Goal: Task Accomplishment & Management: Manage account settings

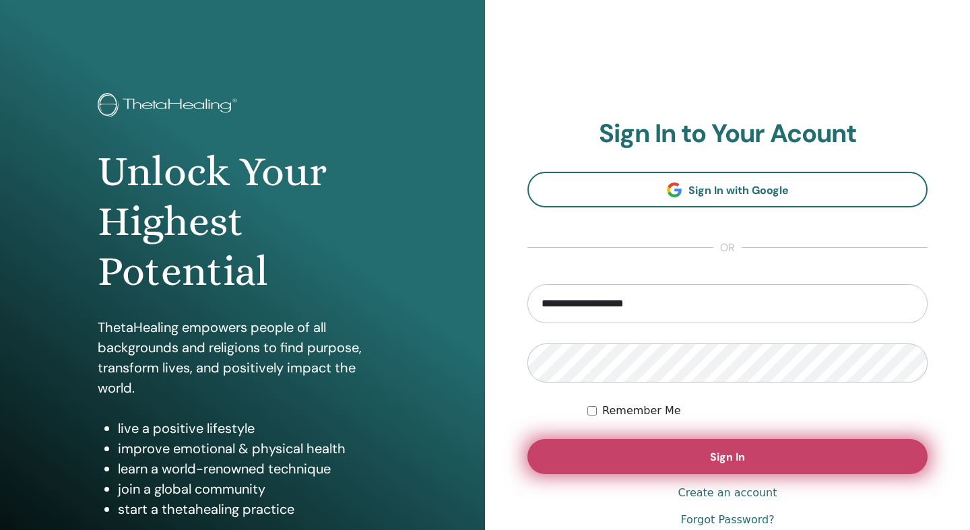
type input "**********"
click at [630, 454] on button "Sign In" at bounding box center [728, 456] width 400 height 35
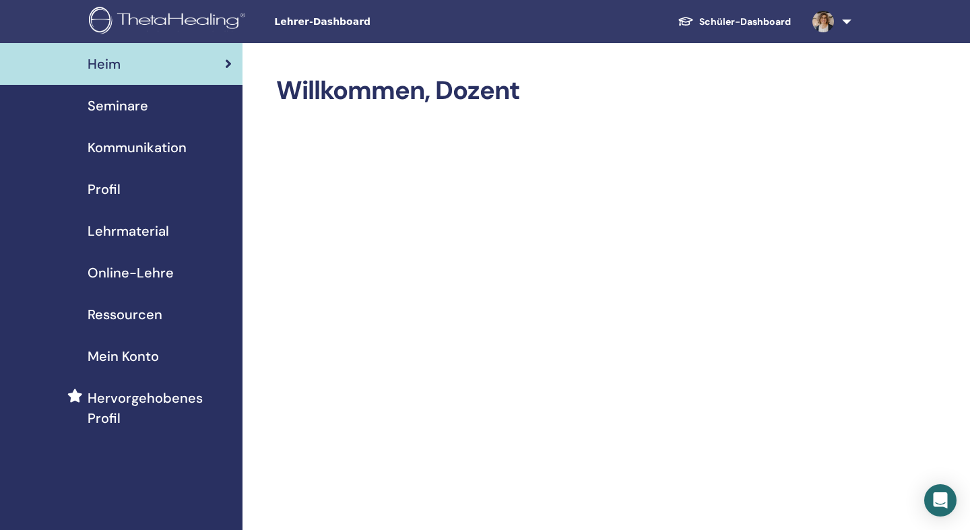
click at [129, 102] on span "Seminare" at bounding box center [118, 106] width 61 height 20
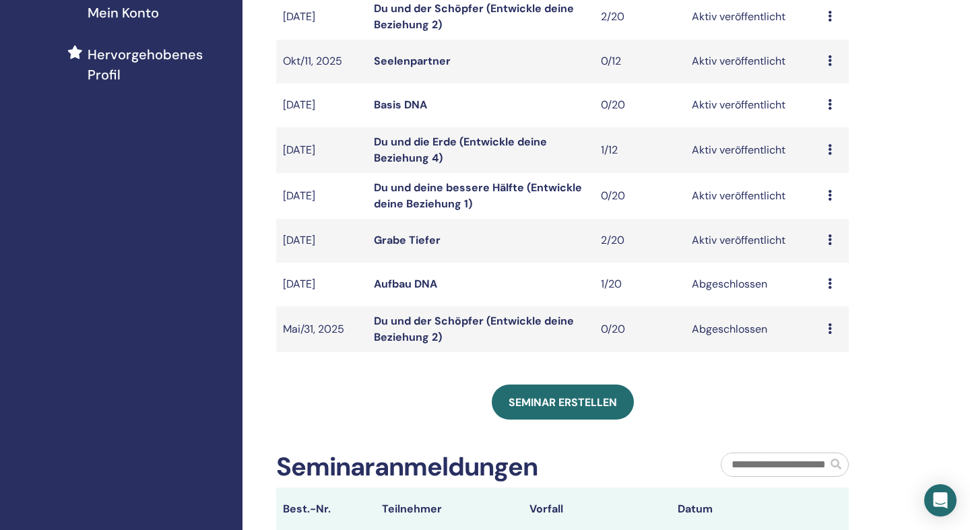
scroll to position [426, 0]
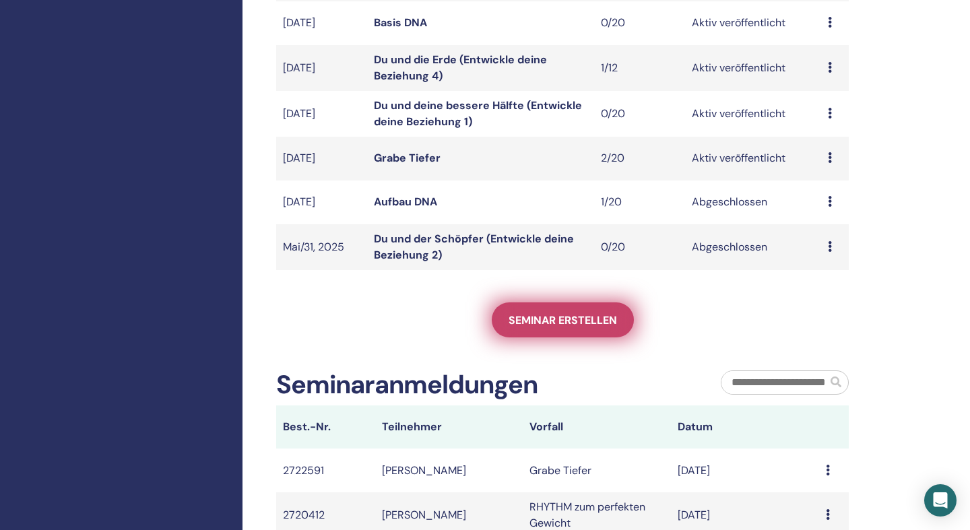
click at [564, 315] on span "Seminar erstellen" at bounding box center [563, 320] width 108 height 14
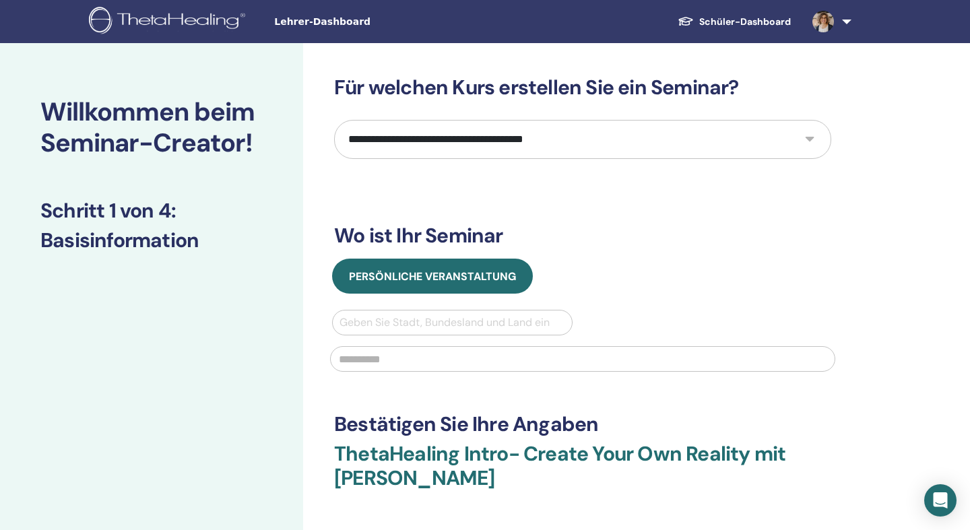
select select "*"
click option "**********" at bounding box center [0, 0] width 0 height 0
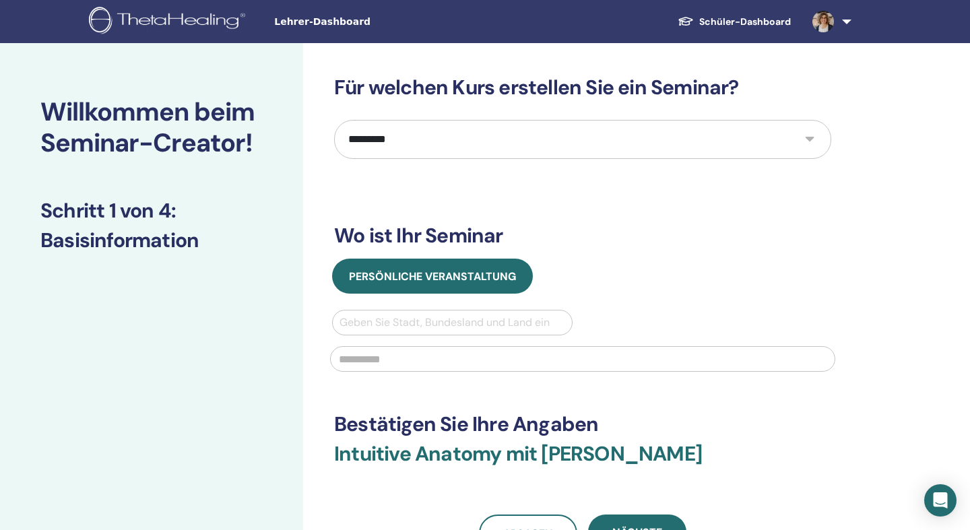
click at [321, 26] on span "Lehrer-Dashboard" at bounding box center [375, 22] width 202 height 14
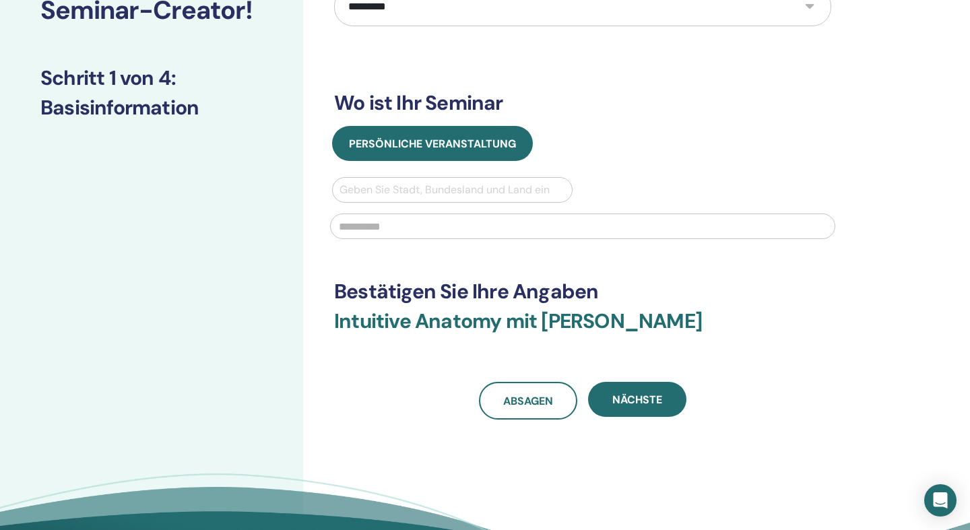
scroll to position [134, 0]
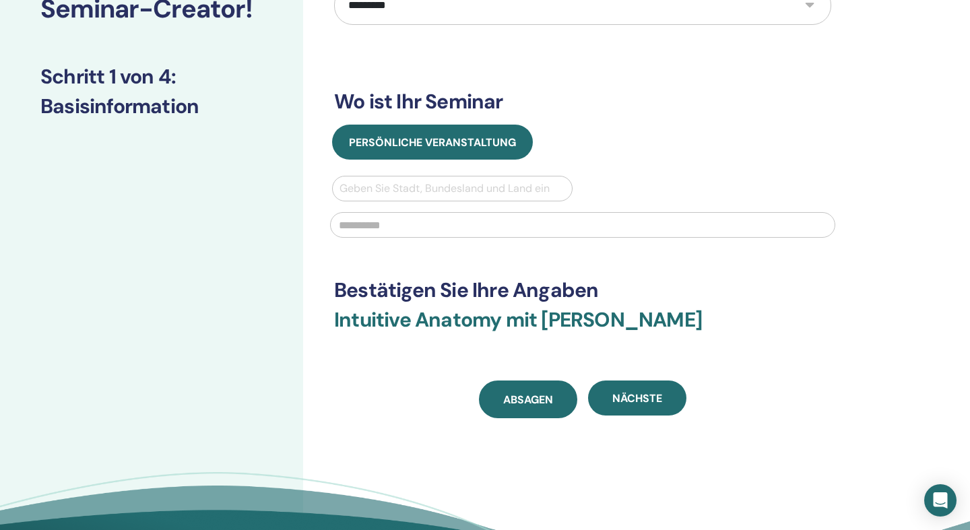
click at [491, 397] on link "Absagen" at bounding box center [528, 400] width 98 height 38
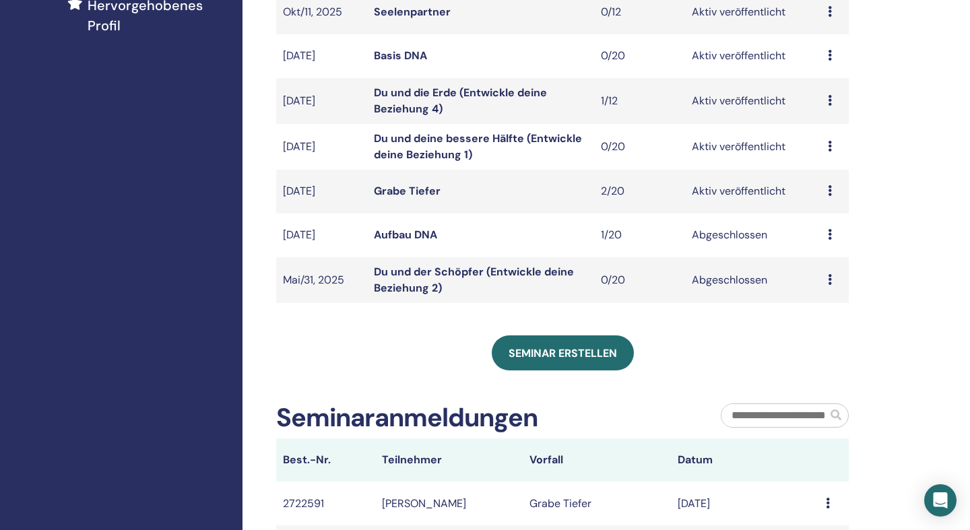
scroll to position [392, 0]
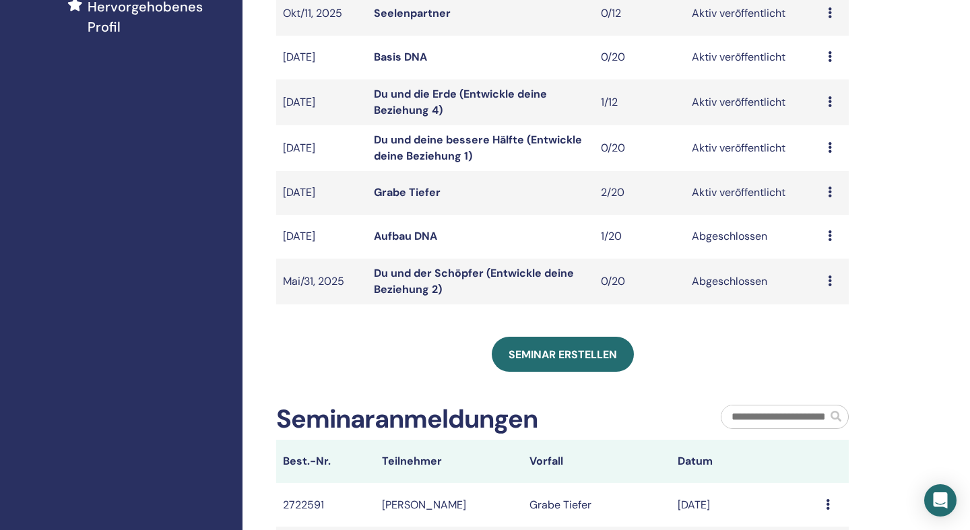
click at [828, 199] on td "Vorschau Bearbeiten Teilnehmer Absagen" at bounding box center [835, 193] width 28 height 44
click at [831, 193] on icon at bounding box center [830, 192] width 4 height 11
click at [821, 245] on link "Teilnehmer" at bounding box center [829, 245] width 55 height 14
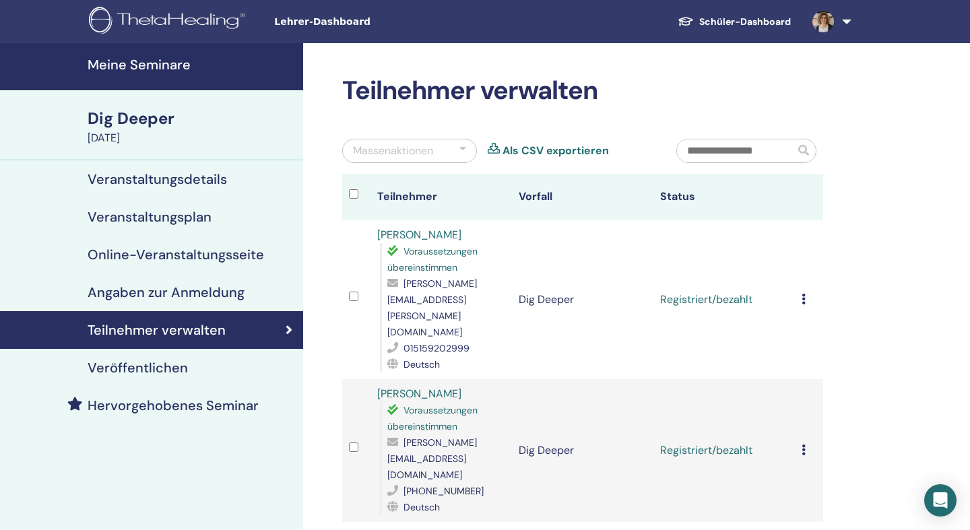
click at [806, 294] on icon at bounding box center [804, 299] width 4 height 11
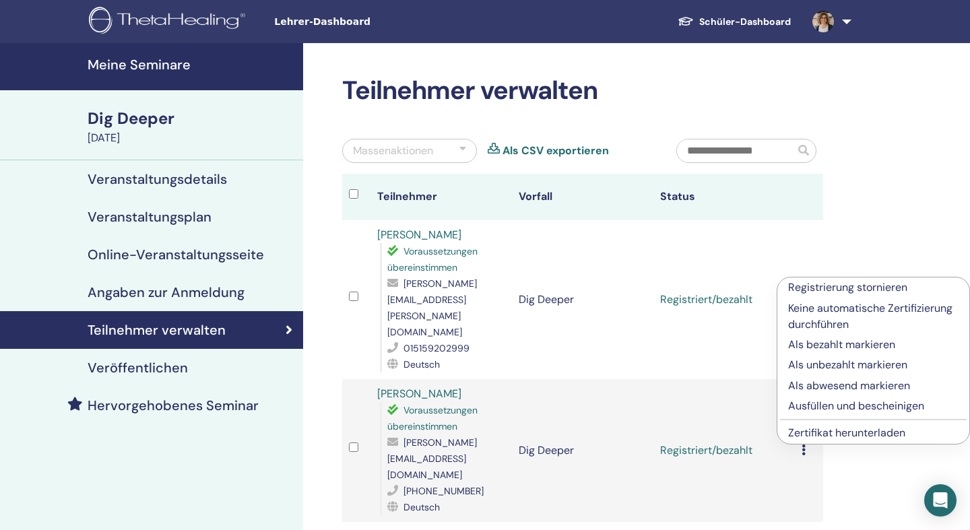
click at [811, 408] on p "Ausfüllen und bescheinigen" at bounding box center [873, 406] width 170 height 16
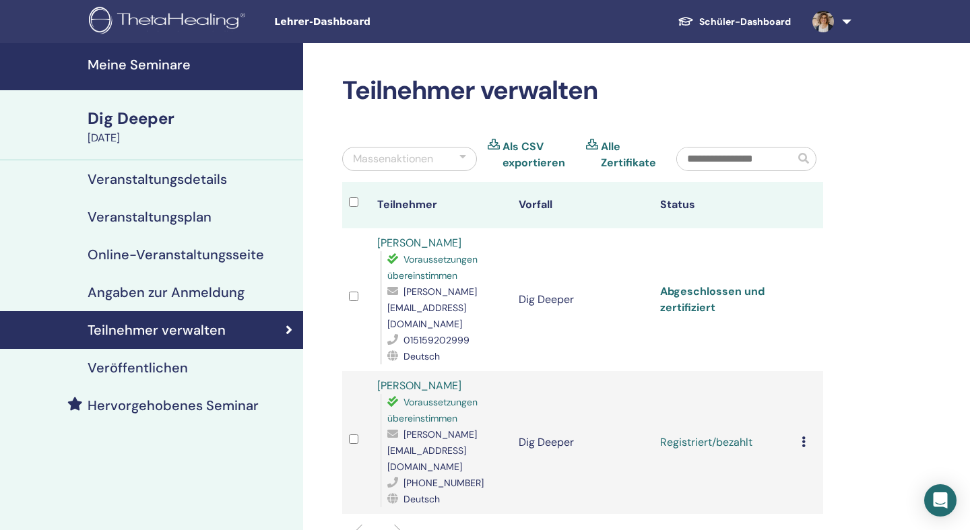
click at [714, 284] on link "Abgeschlossen und zertifiziert" at bounding box center [712, 299] width 104 height 30
click at [804, 395] on td "Registrierung stornieren Keine automatische Zertifizierung durchführen Als beza…" at bounding box center [809, 442] width 28 height 143
click at [806, 437] on icon at bounding box center [804, 442] width 4 height 11
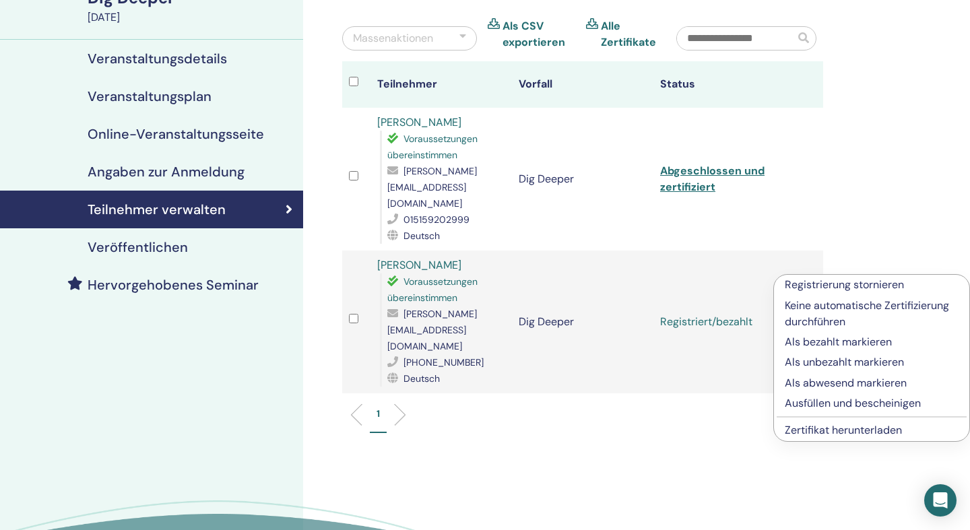
scroll to position [125, 0]
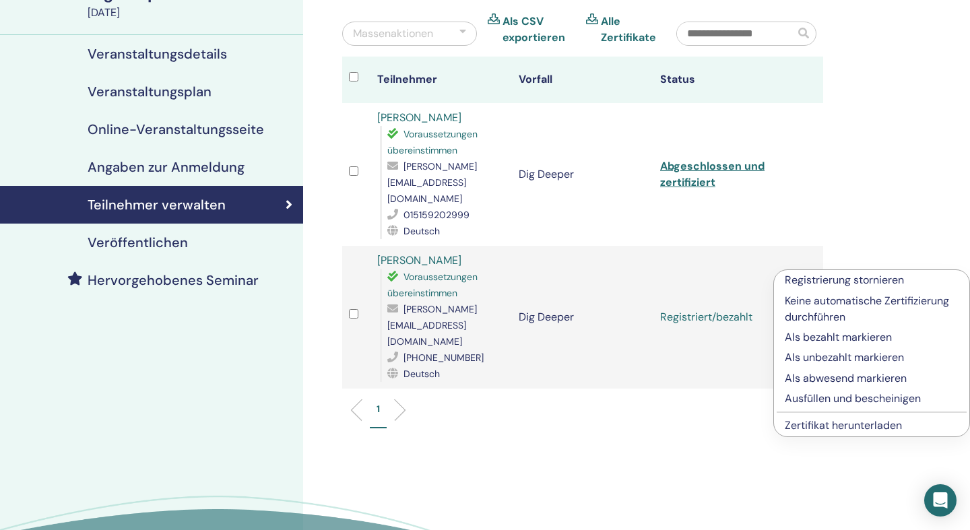
click at [810, 402] on p "Ausfüllen und bescheinigen" at bounding box center [872, 399] width 174 height 16
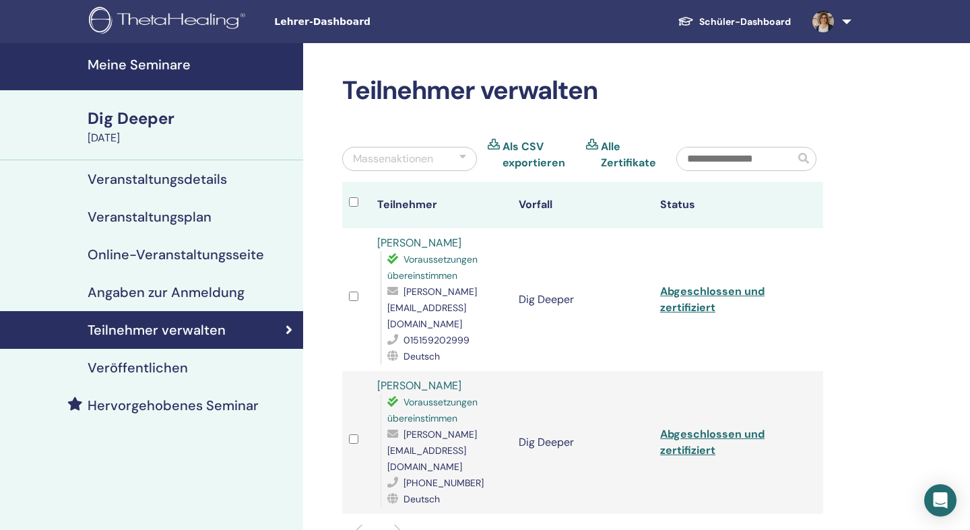
click at [724, 396] on td "Abgeschlossen und zertifiziert" at bounding box center [725, 442] width 142 height 143
click at [692, 427] on link "Abgeschlossen und zertifiziert" at bounding box center [712, 442] width 104 height 30
click at [429, 477] on span "[PHONE_NUMBER]" at bounding box center [444, 483] width 80 height 12
click at [424, 396] on span "Voraussetzungen übereinstimmen" at bounding box center [432, 410] width 90 height 28
click at [424, 429] on span "[PERSON_NAME][EMAIL_ADDRESS][DOMAIN_NAME]" at bounding box center [432, 451] width 90 height 44
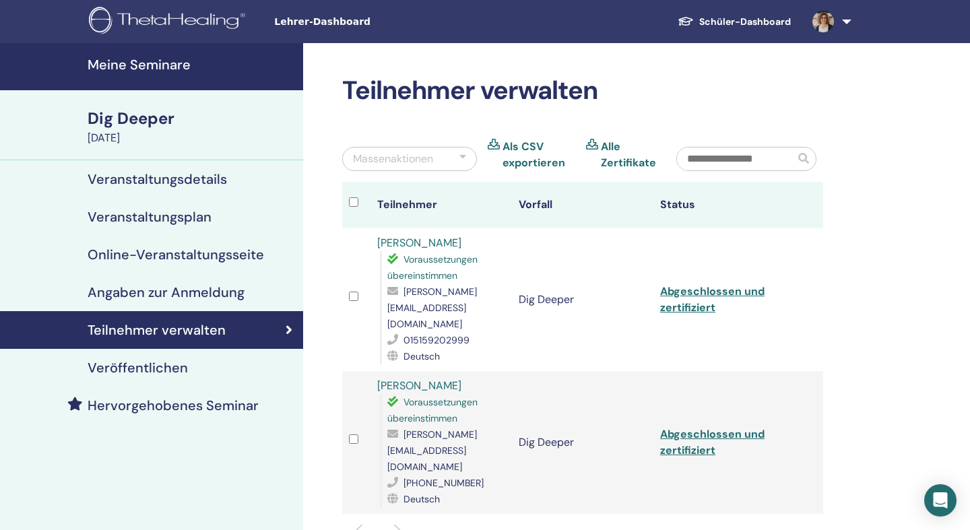
click at [421, 477] on span "[PHONE_NUMBER]" at bounding box center [444, 483] width 80 height 12
click at [416, 493] on span "Deutsch" at bounding box center [422, 499] width 36 height 12
click at [850, 22] on link at bounding box center [829, 21] width 55 height 43
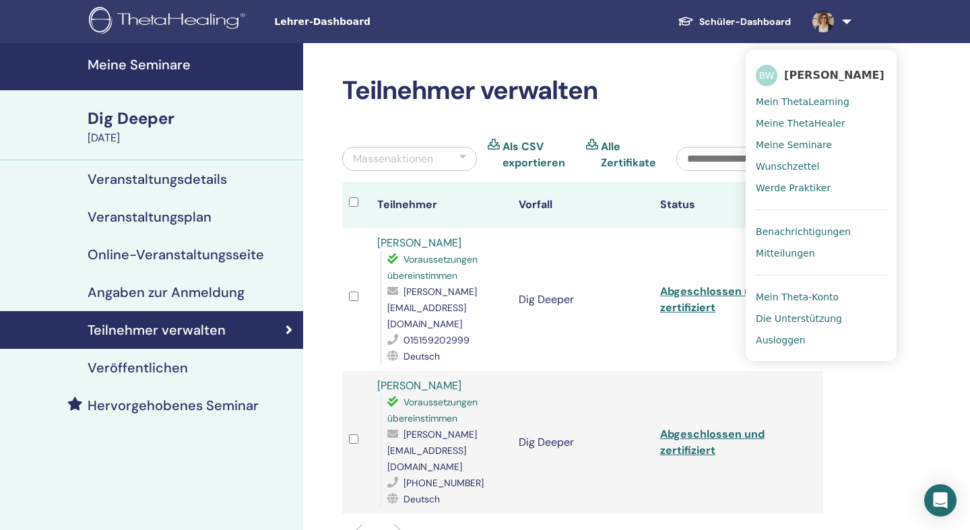
click at [782, 342] on span "Ausloggen" at bounding box center [780, 340] width 49 height 12
